Goal: Task Accomplishment & Management: Manage account settings

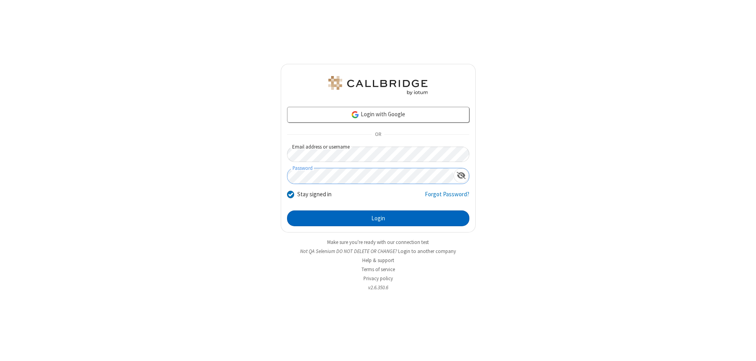
click at [378, 218] on button "Login" at bounding box center [378, 218] width 182 height 16
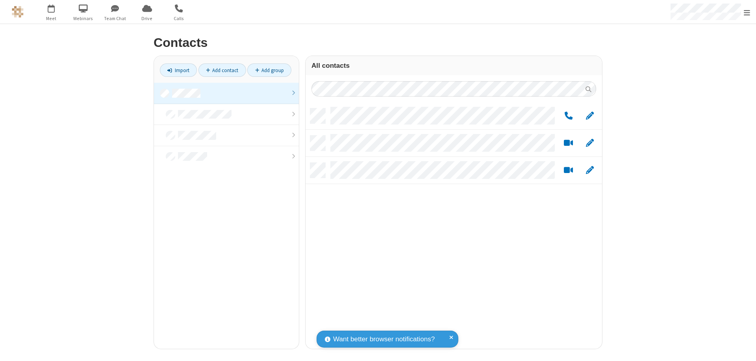
click at [269, 70] on link "Add group" at bounding box center [269, 69] width 44 height 13
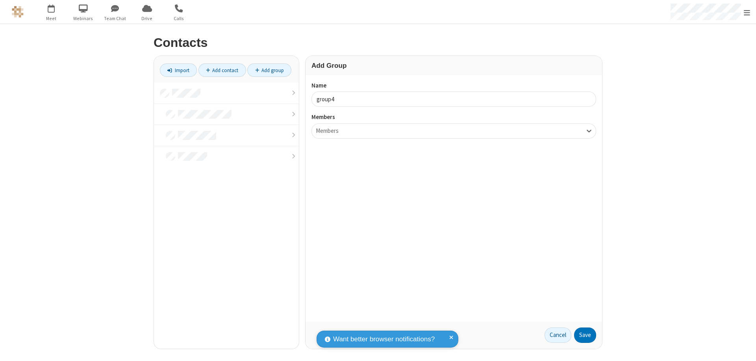
type input "group4"
type input "name20"
click at [585, 335] on button "Save" at bounding box center [585, 335] width 22 height 16
click at [222, 70] on link "Add contact" at bounding box center [222, 69] width 48 height 13
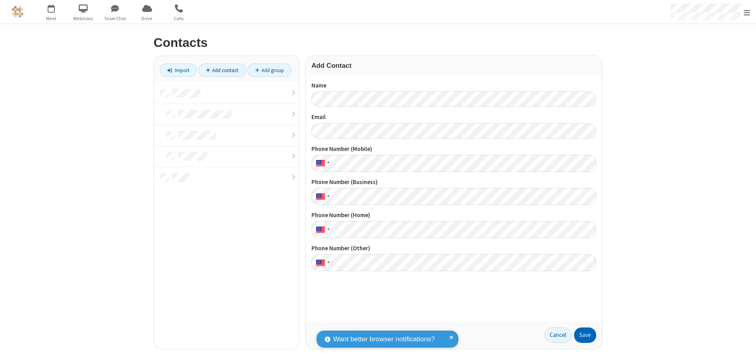
click at [585, 335] on button "Save" at bounding box center [585, 335] width 22 height 16
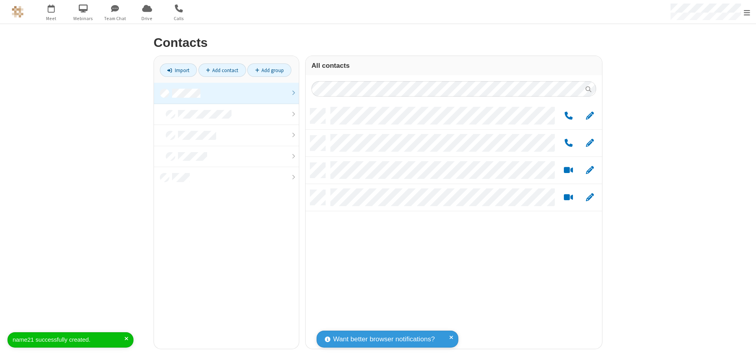
scroll to position [240, 291]
